Goal: Transaction & Acquisition: Book appointment/travel/reservation

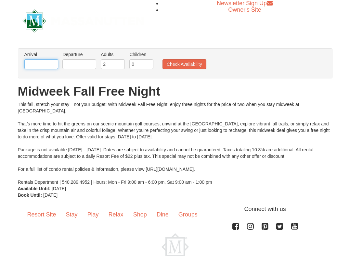
click at [38, 65] on input "text" at bounding box center [41, 64] width 34 height 10
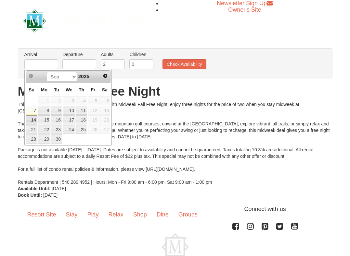
click at [34, 120] on link "14" at bounding box center [31, 120] width 11 height 9
type input "[DATE]"
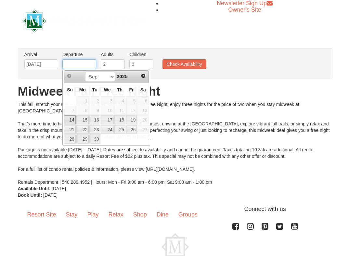
click at [90, 64] on input "text" at bounding box center [79, 64] width 34 height 10
click at [97, 120] on link "16" at bounding box center [94, 120] width 11 height 9
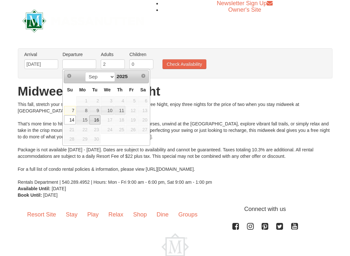
type input "[DATE]"
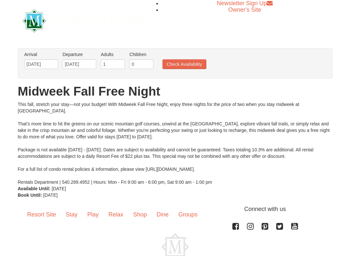
type input "1"
click at [120, 66] on input "1" at bounding box center [113, 64] width 24 height 10
click at [187, 65] on button "Check Availability" at bounding box center [184, 64] width 44 height 10
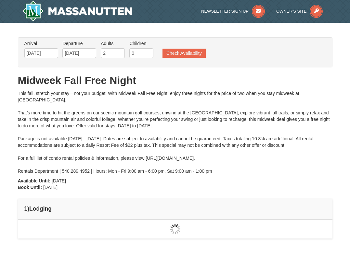
type input "2"
click at [118, 52] on input "2" at bounding box center [113, 53] width 24 height 10
click at [189, 52] on button "Check Availability" at bounding box center [183, 53] width 43 height 9
